Goal: Find specific page/section: Find specific page/section

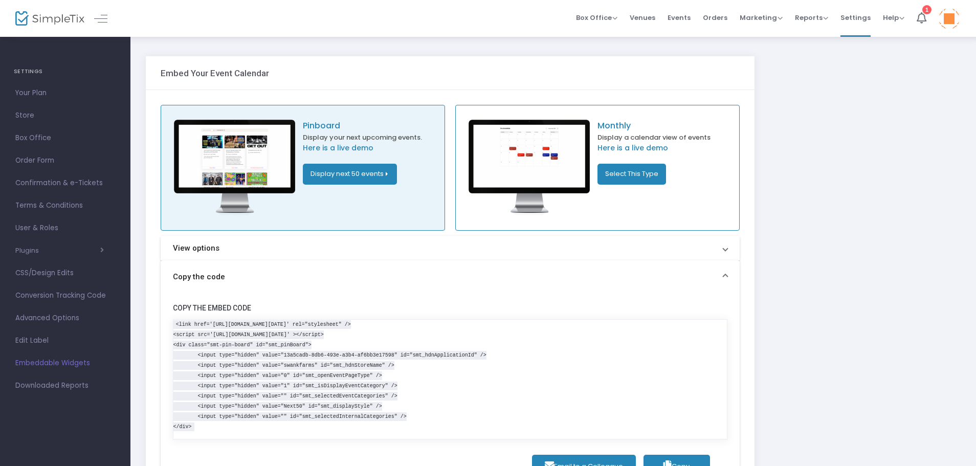
click at [677, 13] on span "Events" at bounding box center [679, 18] width 23 height 26
